Goal: Entertainment & Leisure: Browse casually

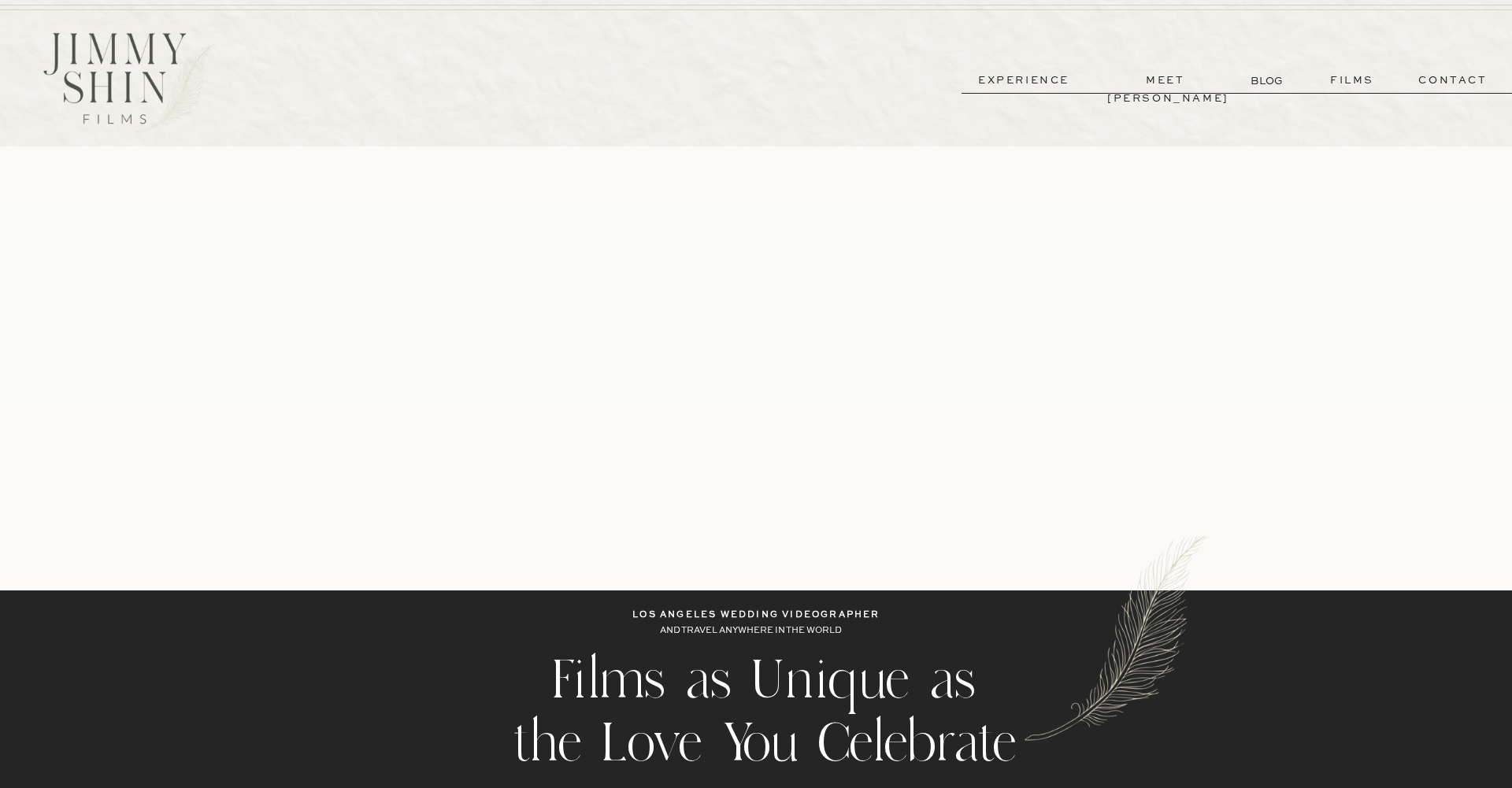
click at [1042, 83] on p "experience" at bounding box center [1024, 80] width 117 height 18
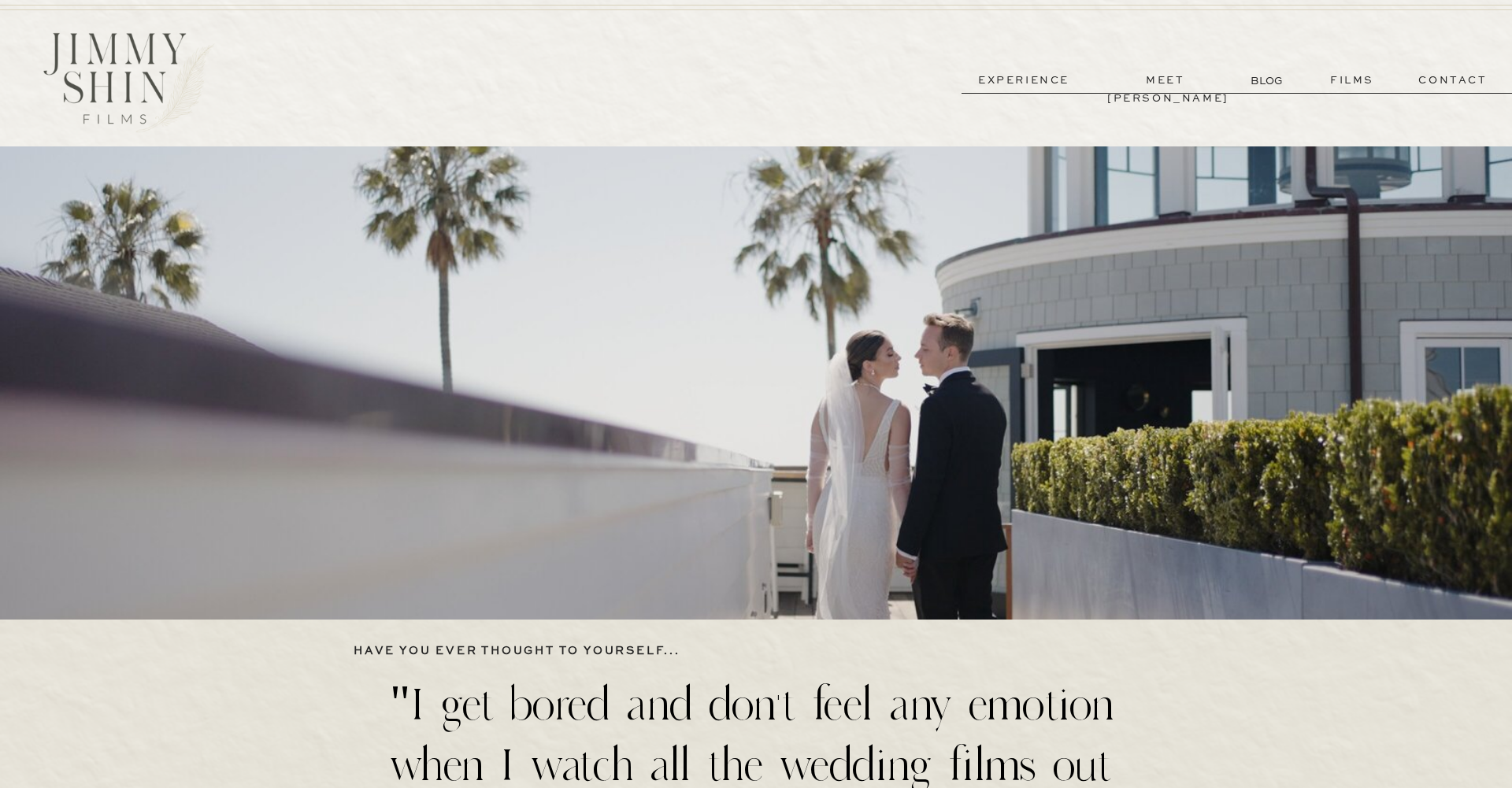
click at [1355, 84] on p "films" at bounding box center [1352, 80] width 77 height 18
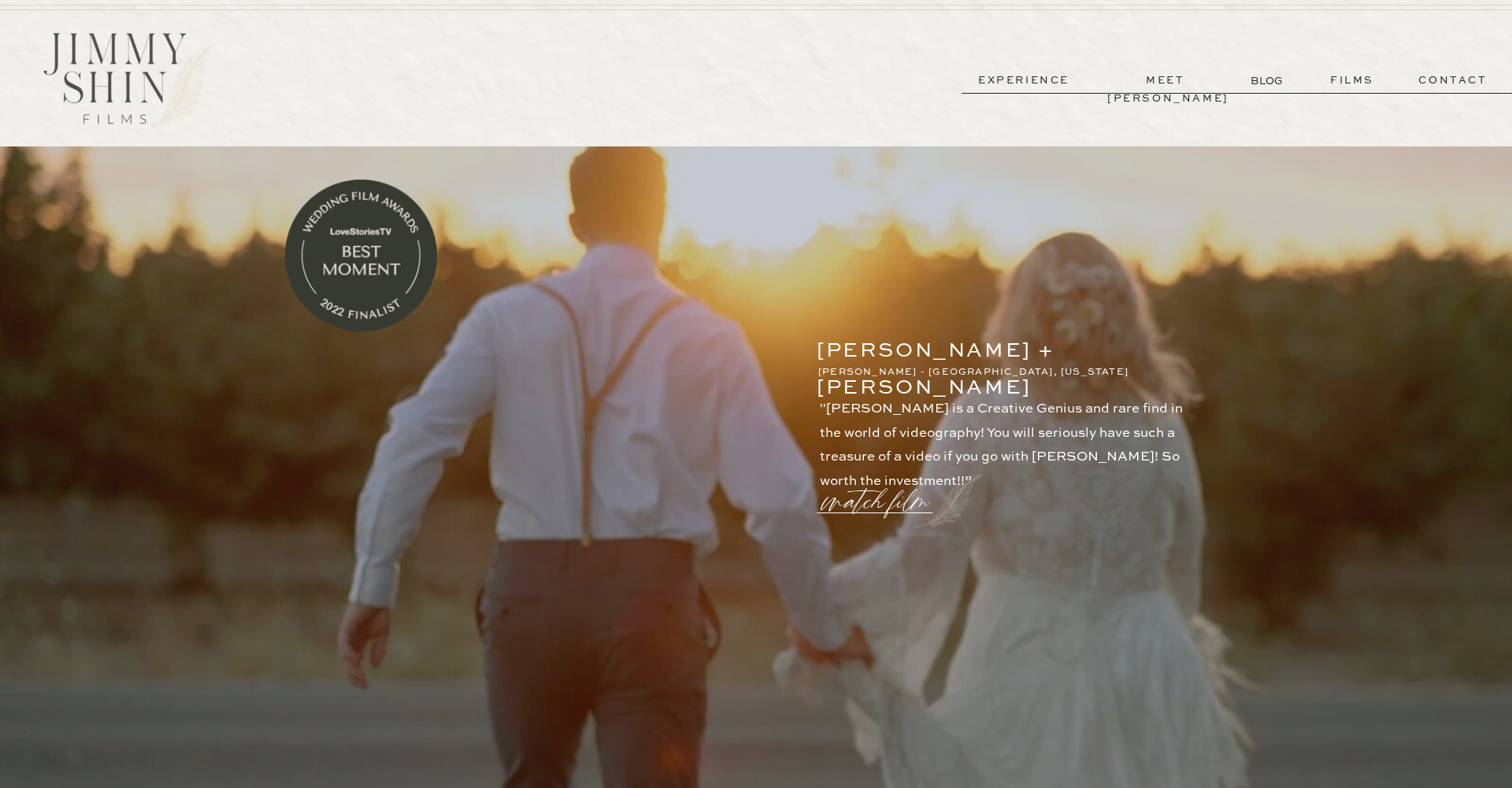
click at [1357, 84] on p "films" at bounding box center [1352, 80] width 77 height 18
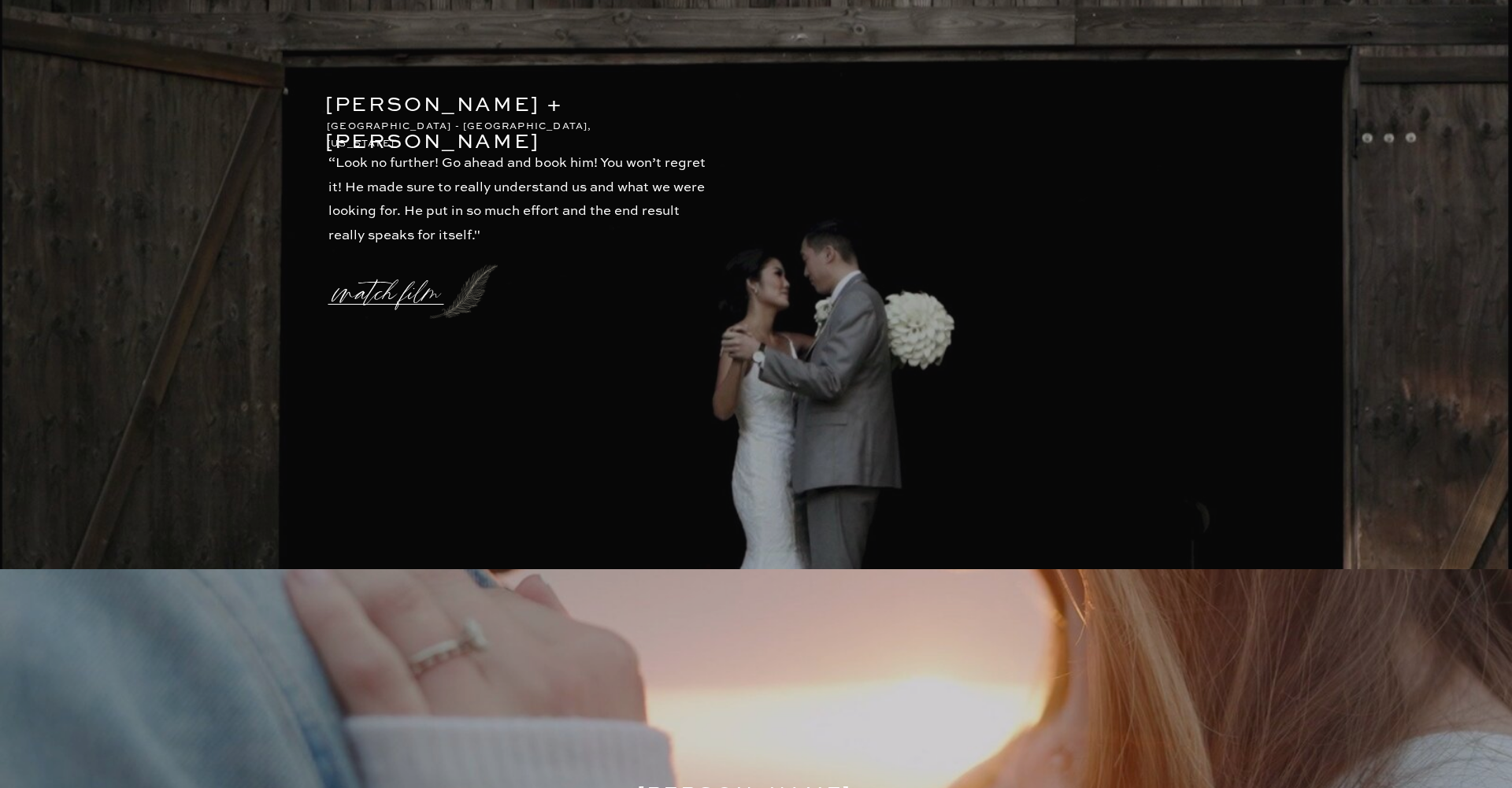
scroll to position [3541, 0]
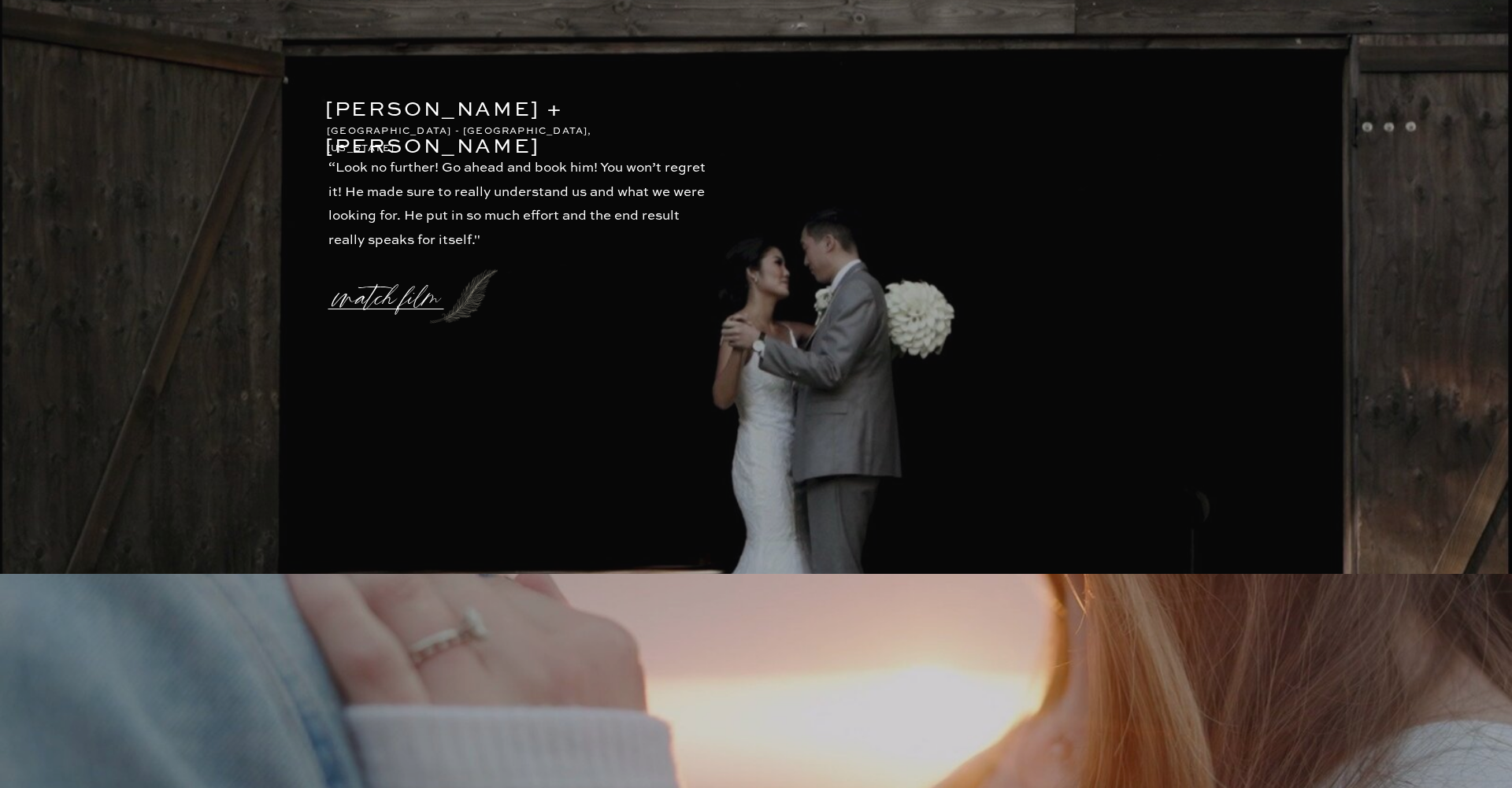
click at [429, 299] on p "watch film" at bounding box center [391, 287] width 113 height 60
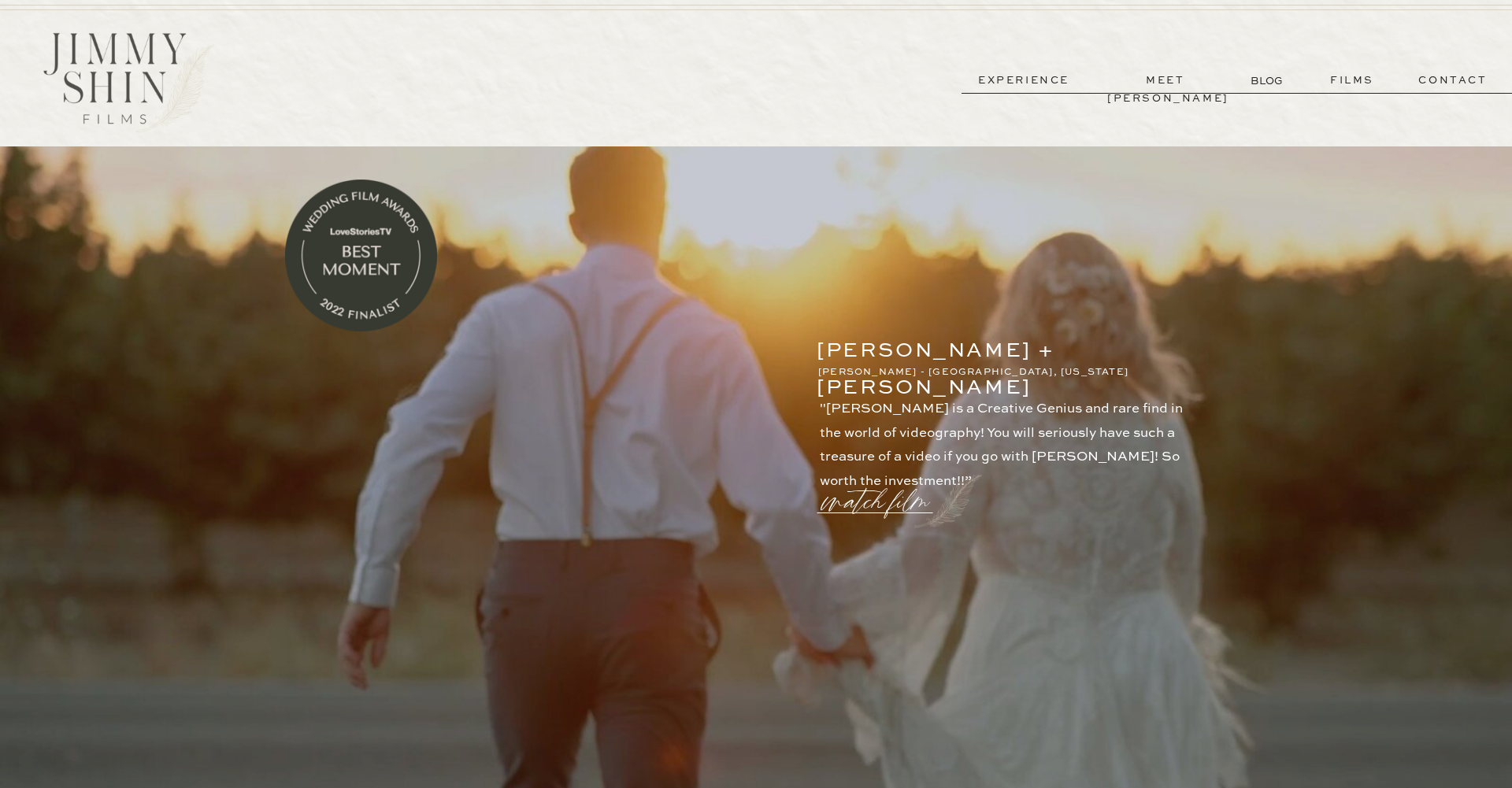
click at [1033, 86] on p "experience" at bounding box center [1024, 80] width 117 height 18
click at [1348, 79] on p "films" at bounding box center [1352, 80] width 77 height 18
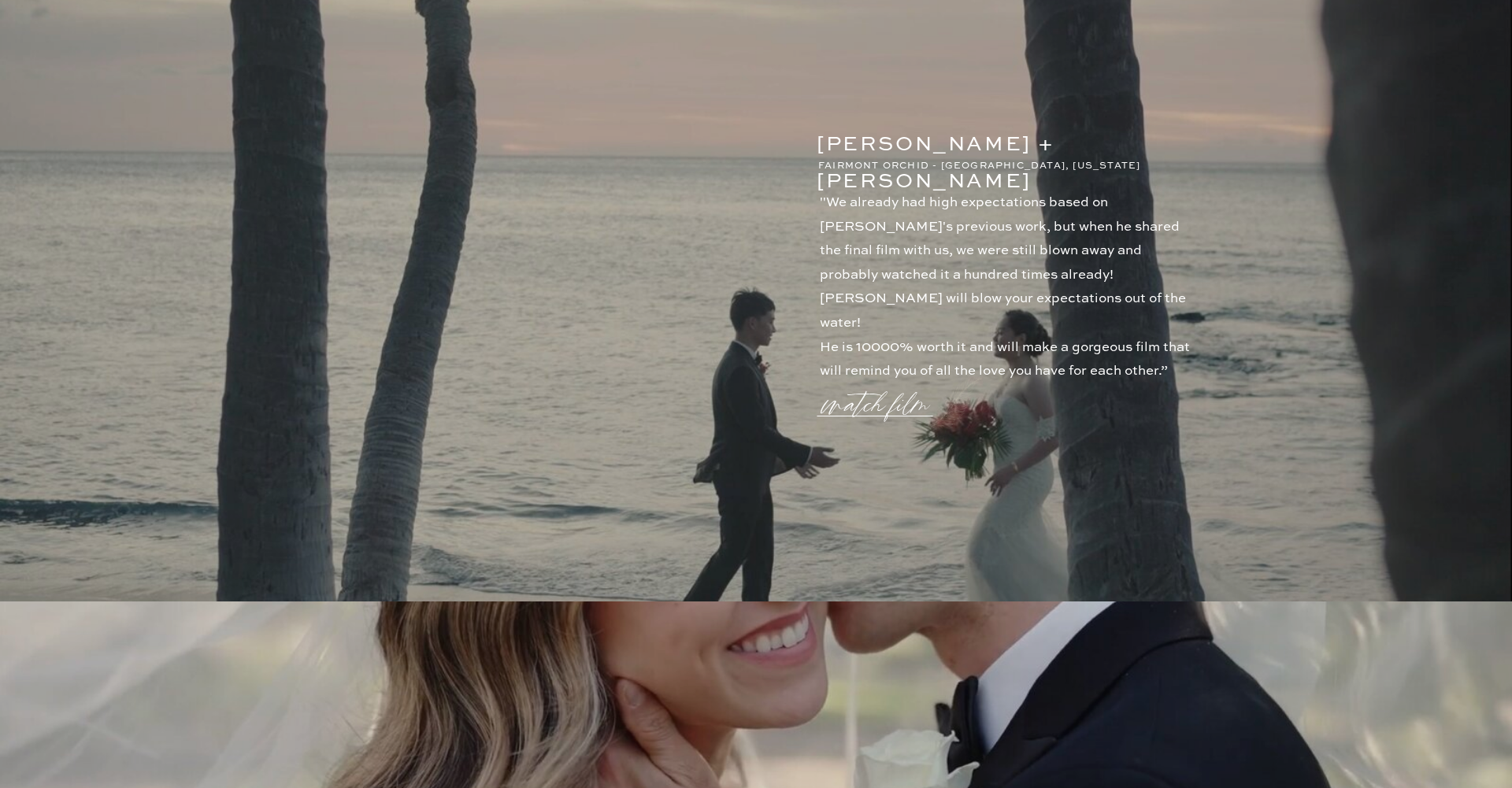
scroll to position [892, 0]
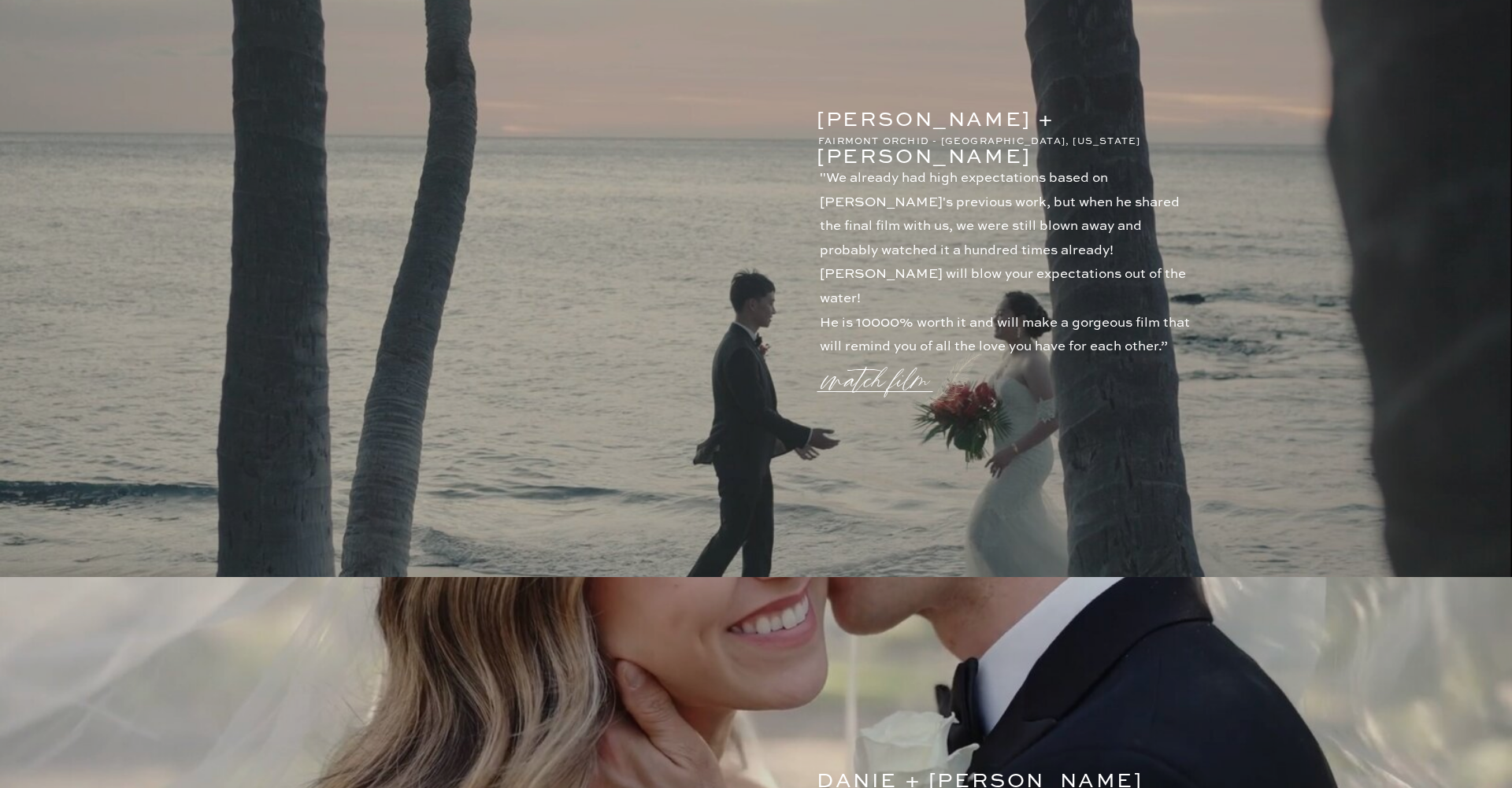
click at [871, 382] on p "watch film" at bounding box center [880, 371] width 113 height 60
click at [1133, 188] on icon at bounding box center [1133, 194] width 47 height 47
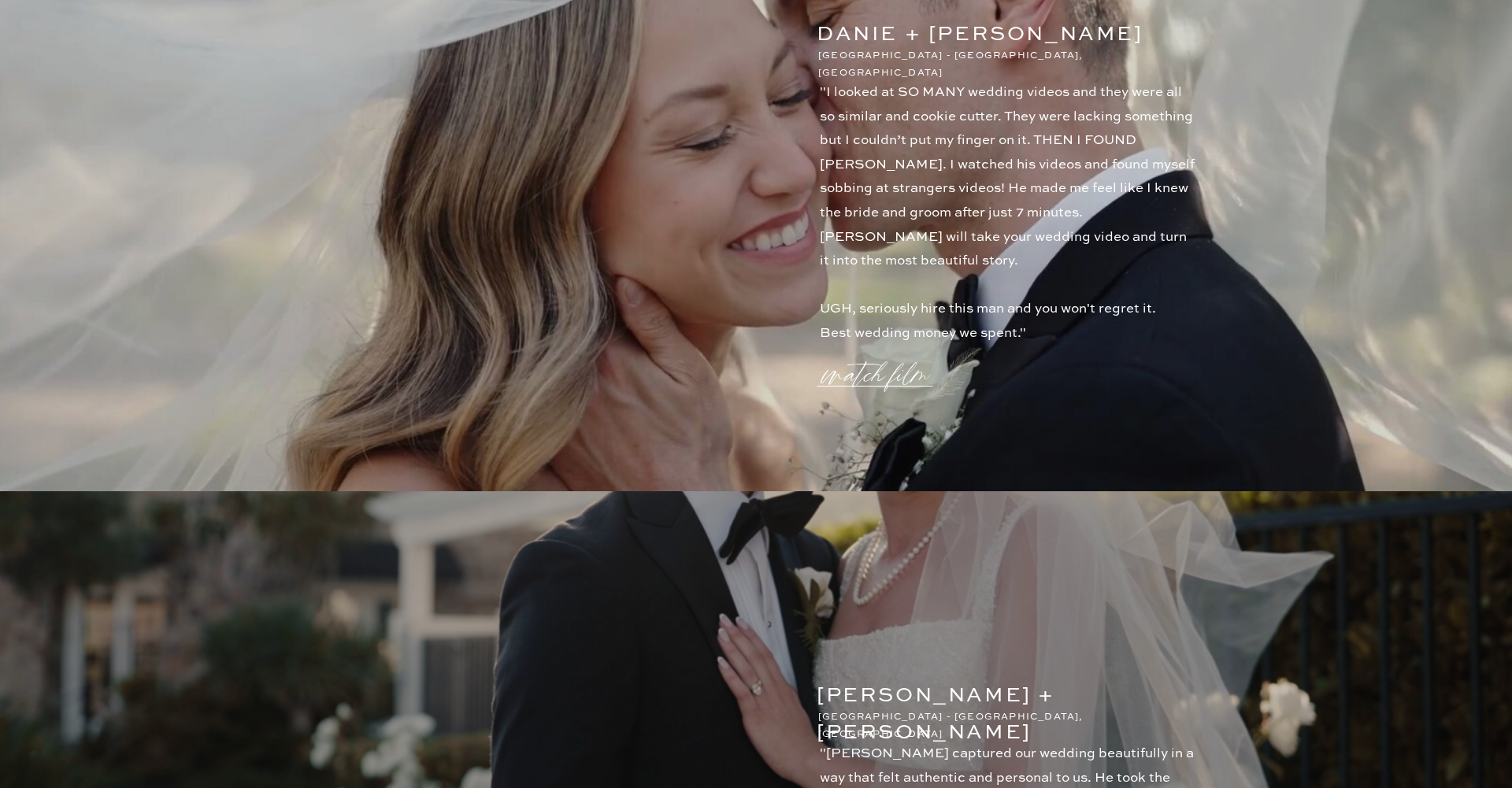
scroll to position [1615, 0]
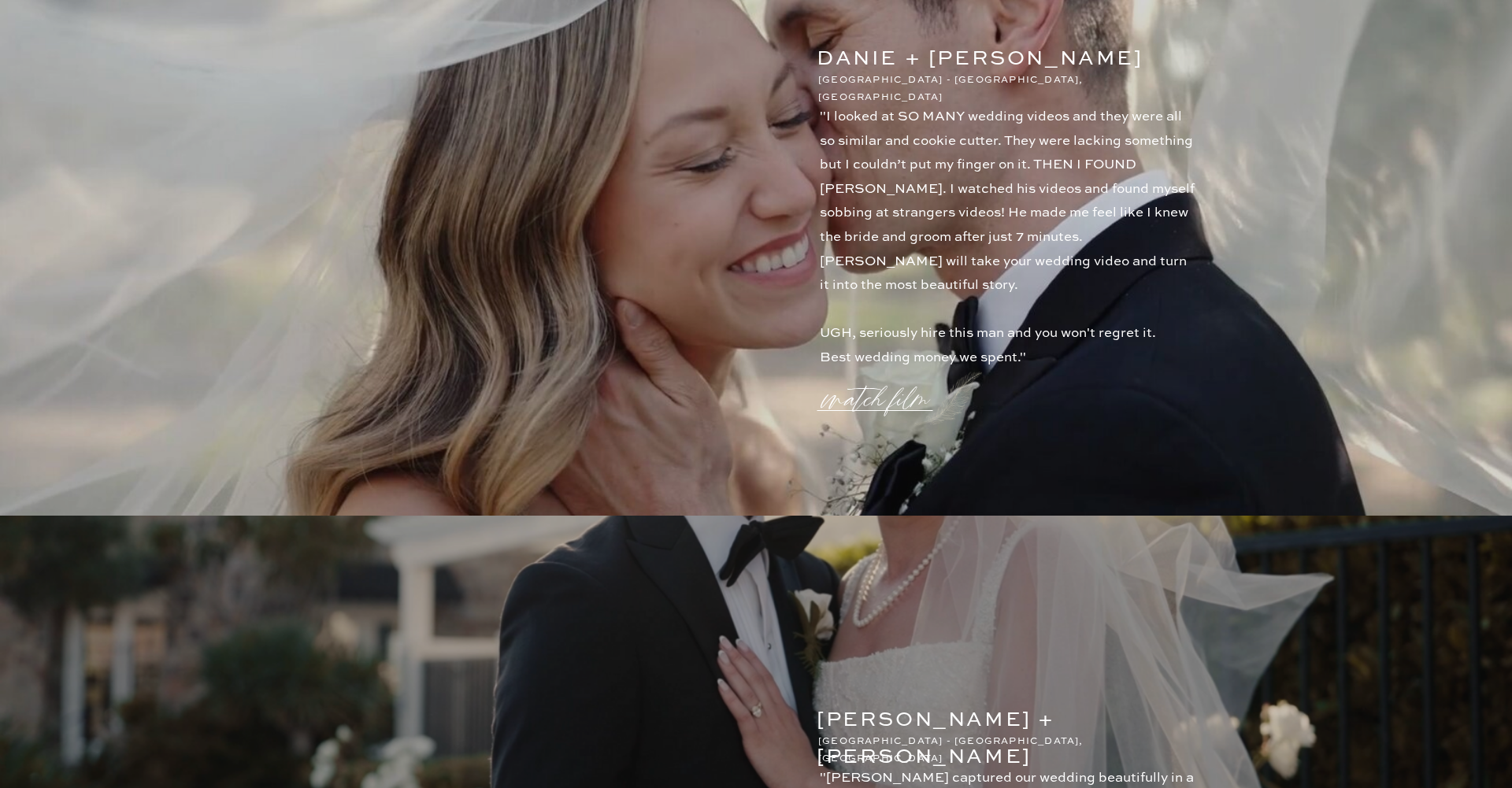
click at [872, 388] on p "watch film" at bounding box center [880, 389] width 113 height 60
click at [1129, 196] on icon at bounding box center [1133, 193] width 56 height 63
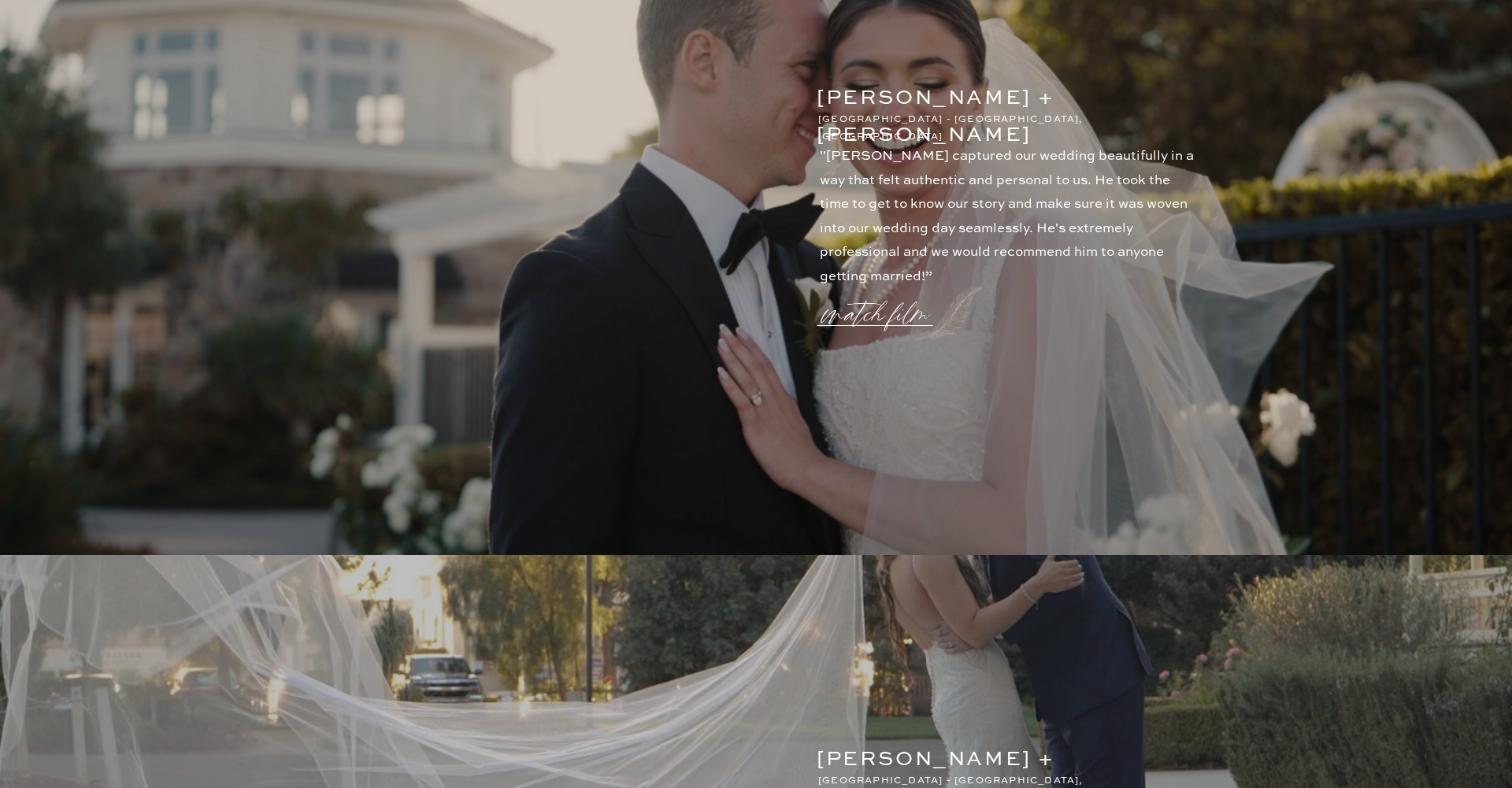
scroll to position [2235, 0]
click at [869, 309] on p "watch film" at bounding box center [880, 306] width 113 height 60
click at [1135, 206] on icon at bounding box center [1133, 194] width 47 height 47
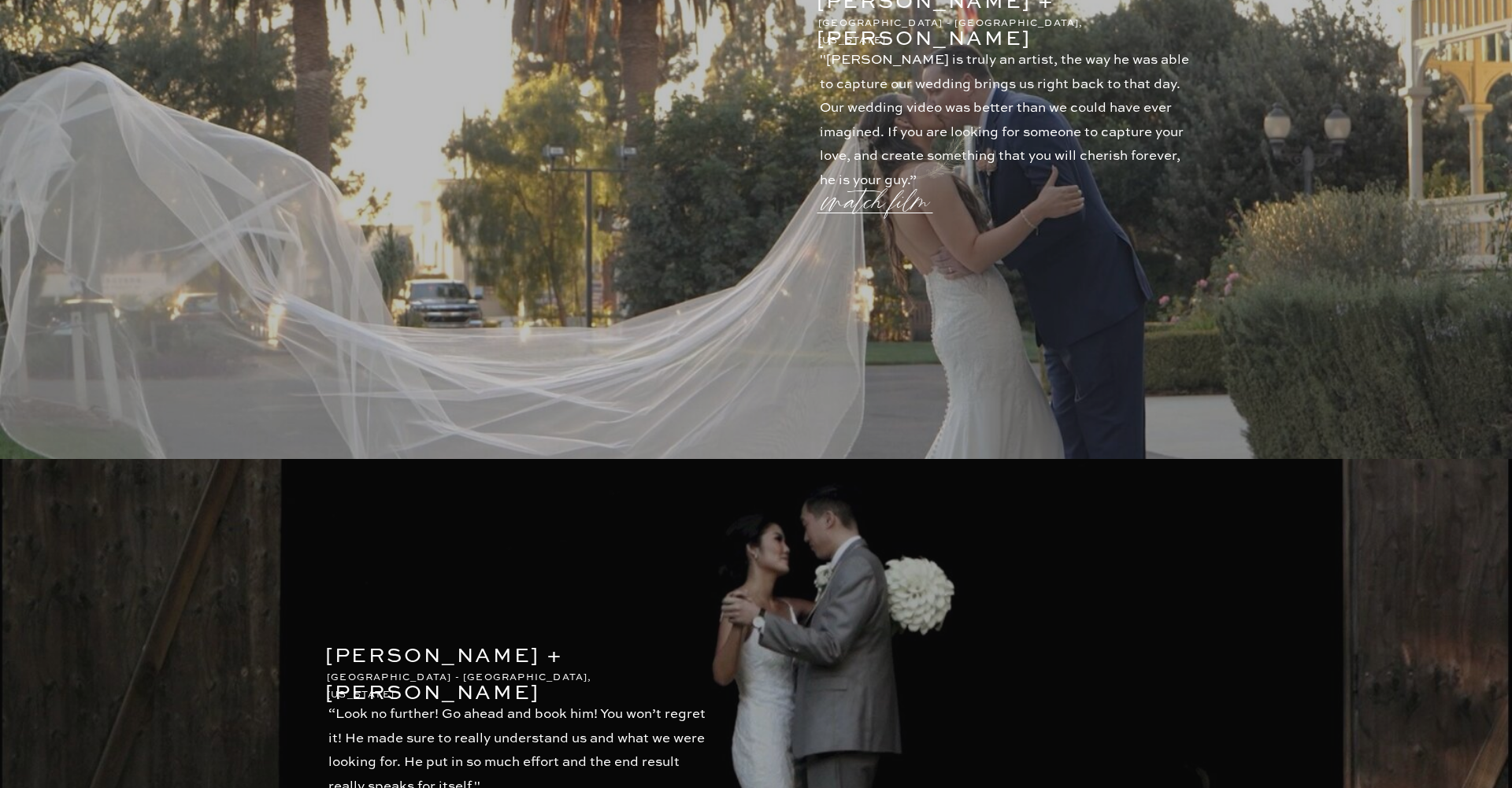
scroll to position [2992, 0]
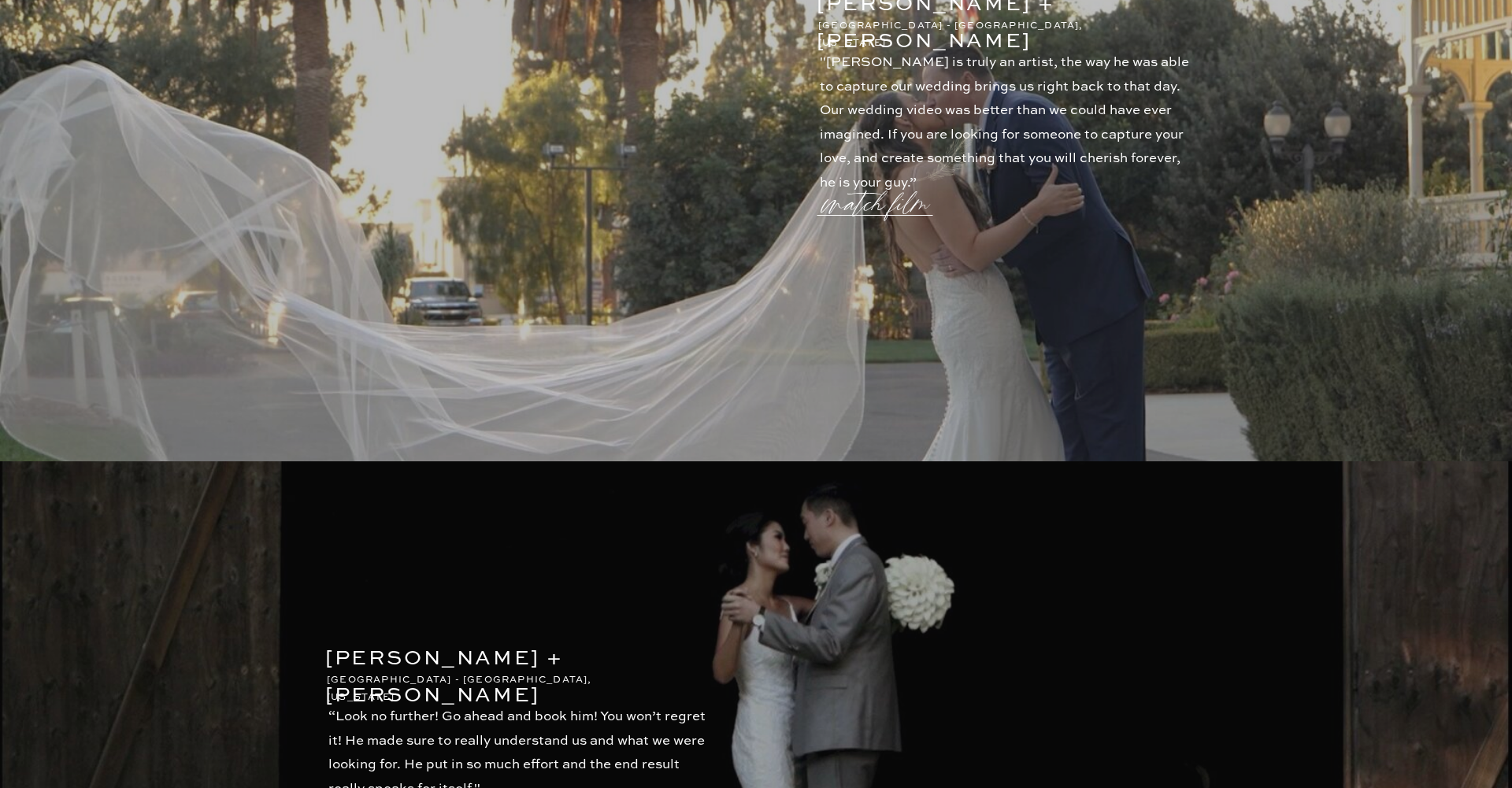
click at [851, 209] on p "watch film" at bounding box center [880, 194] width 113 height 60
click at [1142, 204] on icon at bounding box center [1133, 193] width 56 height 63
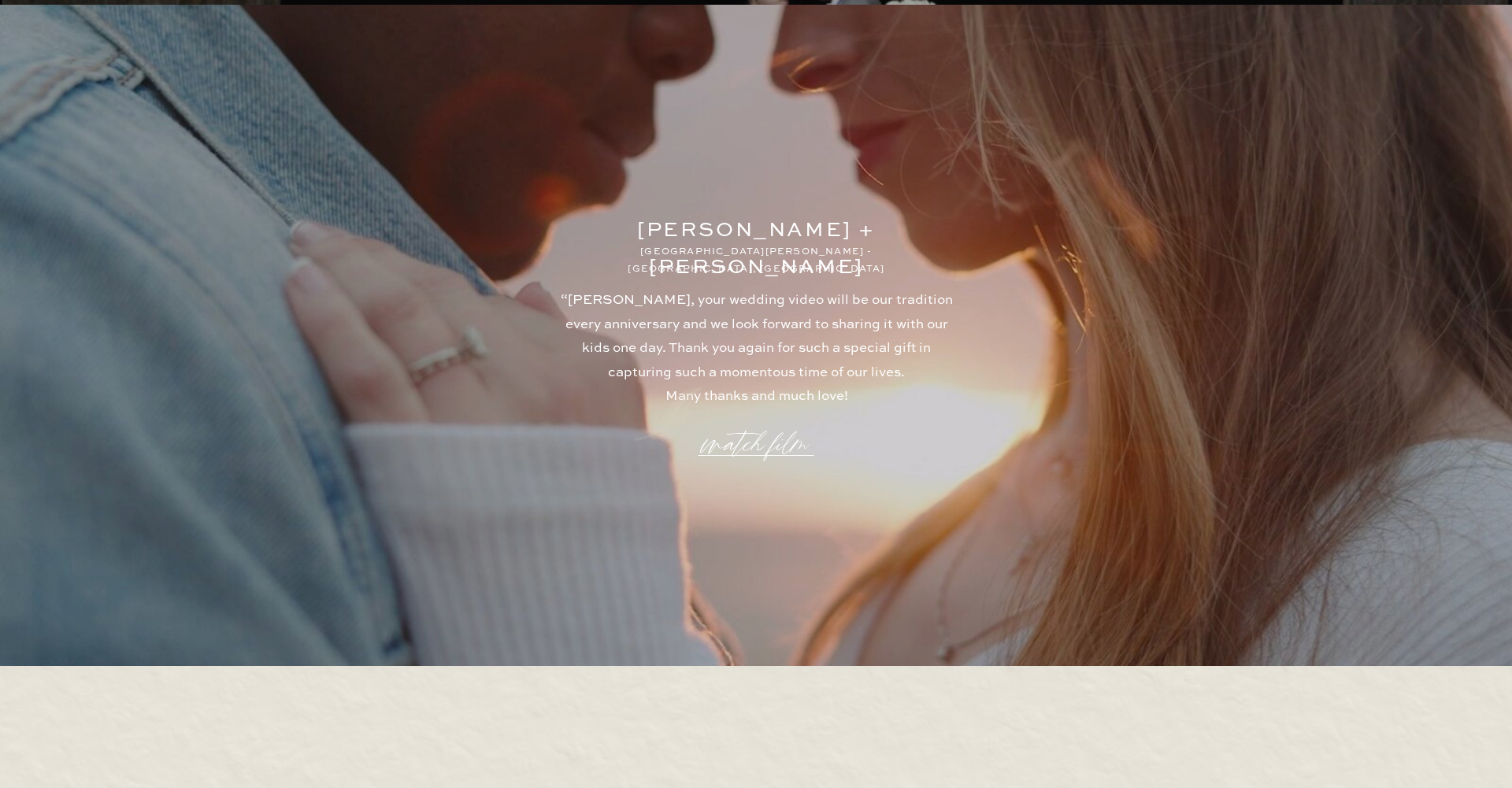
scroll to position [4122, 0]
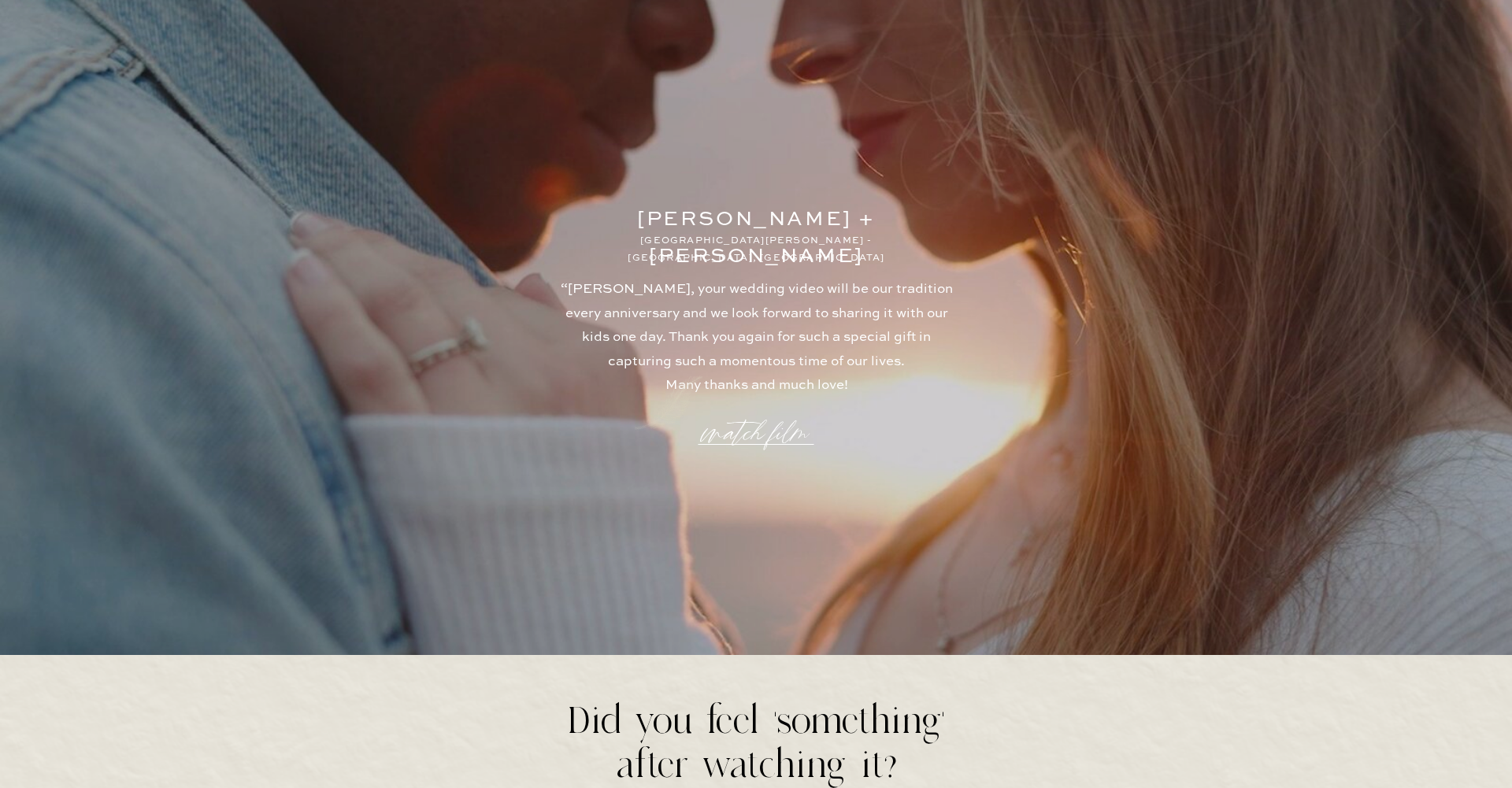
click at [771, 427] on p "watch film" at bounding box center [756, 423] width 113 height 60
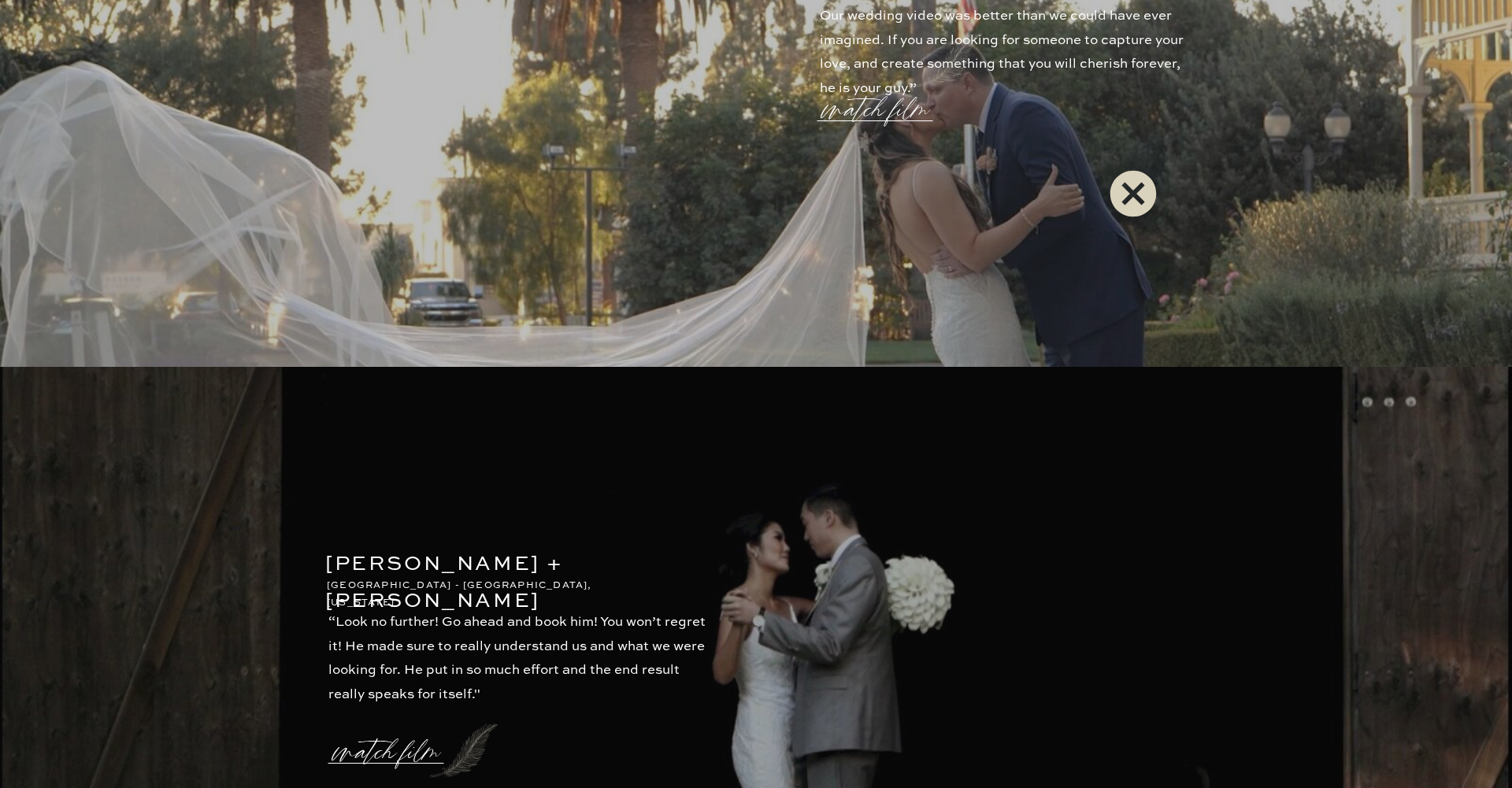
scroll to position [3142, 0]
